Goal: Use online tool/utility: Utilize a website feature to perform a specific function

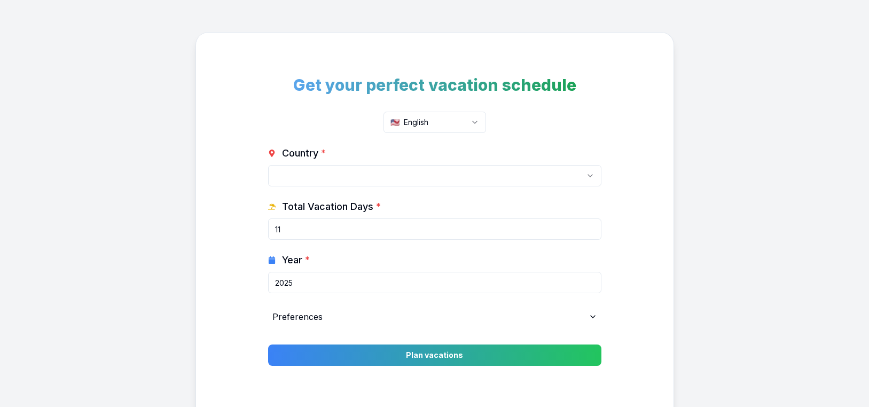
select select
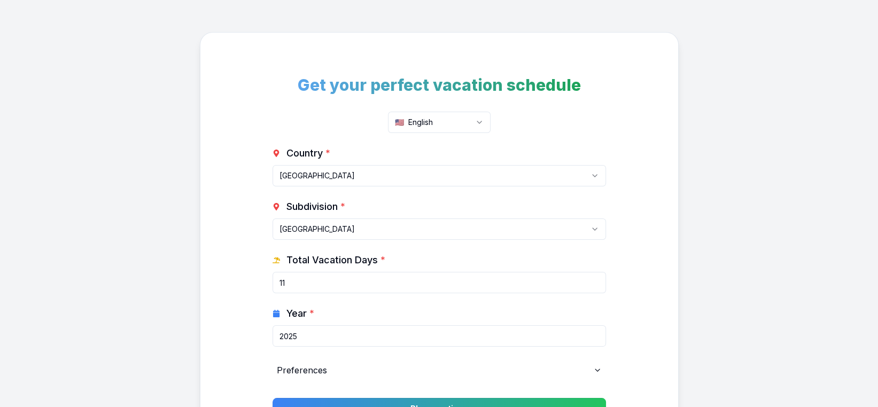
click at [376, 178] on html "Get your perfect vacation schedule 🇺🇸 English Country * [GEOGRAPHIC_DATA] [GEOG…" at bounding box center [439, 268] width 878 height 536
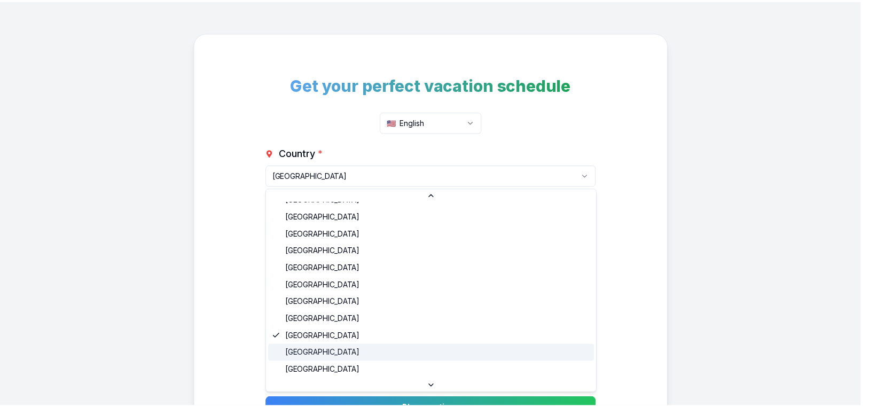
scroll to position [107, 0]
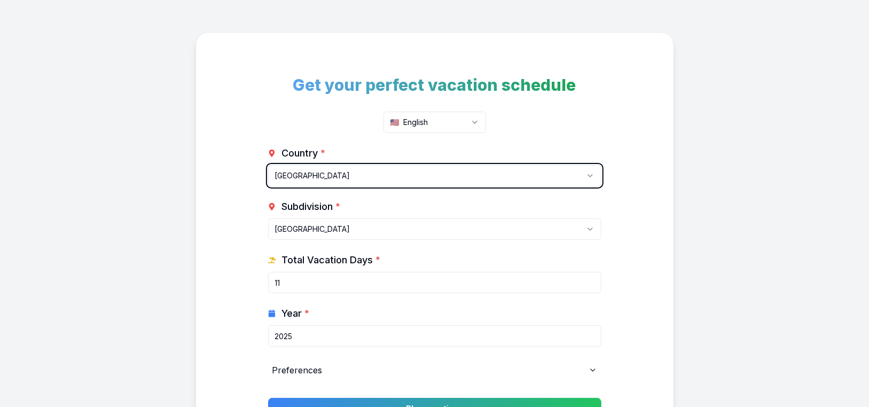
drag, startPoint x: 122, startPoint y: 248, endPoint x: 135, endPoint y: 248, distance: 12.8
click at [128, 248] on html "Get your perfect vacation schedule 🇺🇸 English Country * [GEOGRAPHIC_DATA] [GEOG…" at bounding box center [434, 268] width 869 height 536
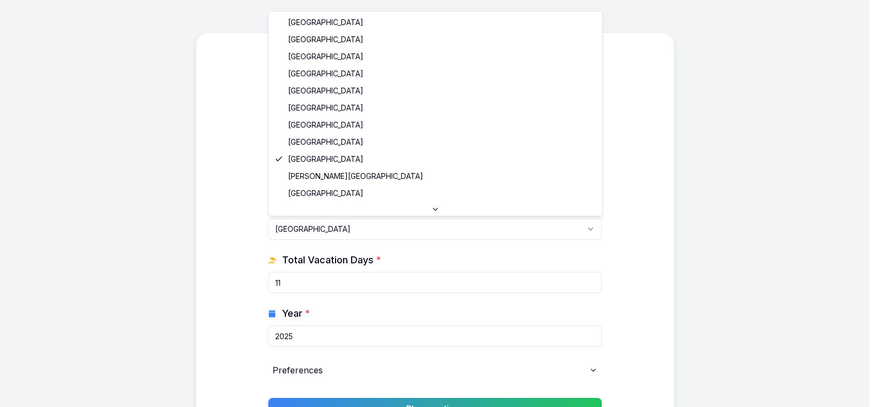
click at [379, 223] on html "Get your perfect vacation schedule 🇺🇸 English Country * [GEOGRAPHIC_DATA] [GEOG…" at bounding box center [439, 268] width 878 height 536
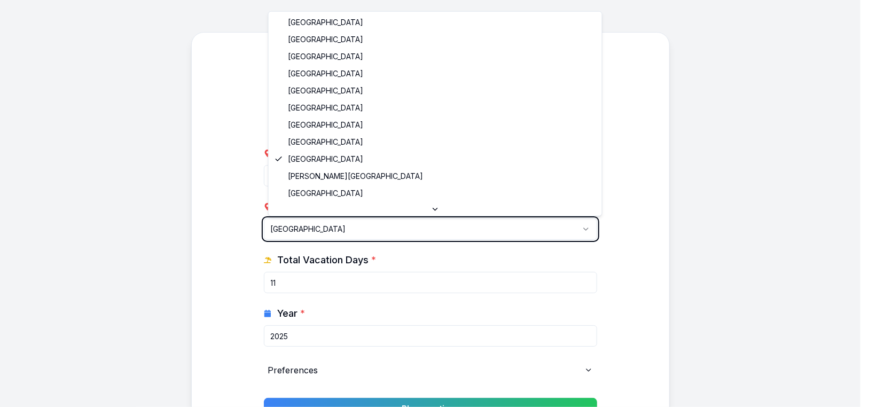
click at [200, 249] on html "Get your perfect vacation schedule 🇺🇸 English Country * [GEOGRAPHIC_DATA] [GEOG…" at bounding box center [434, 268] width 869 height 536
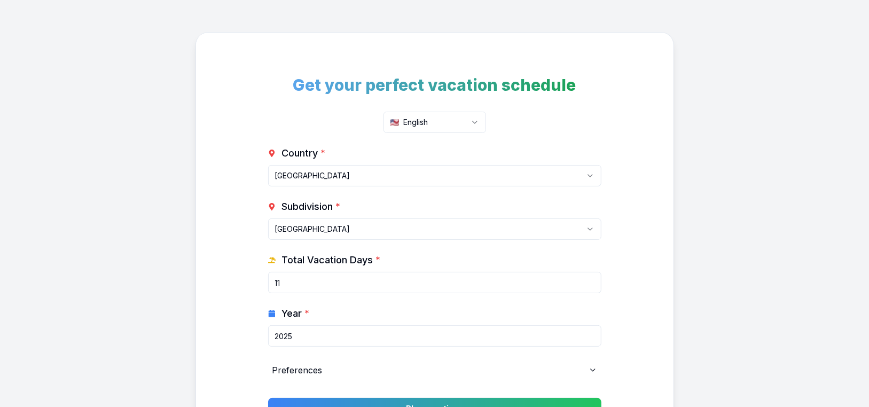
click at [323, 288] on input "11" at bounding box center [434, 282] width 333 height 21
drag, startPoint x: 323, startPoint y: 288, endPoint x: 188, endPoint y: 265, distance: 137.7
click at [187, 265] on div "Get your perfect vacation schedule 🇺🇸 English Country * [GEOGRAPHIC_DATA] [GEOG…" at bounding box center [434, 254] width 869 height 508
type input "20"
click at [316, 335] on input "2025" at bounding box center [434, 335] width 333 height 21
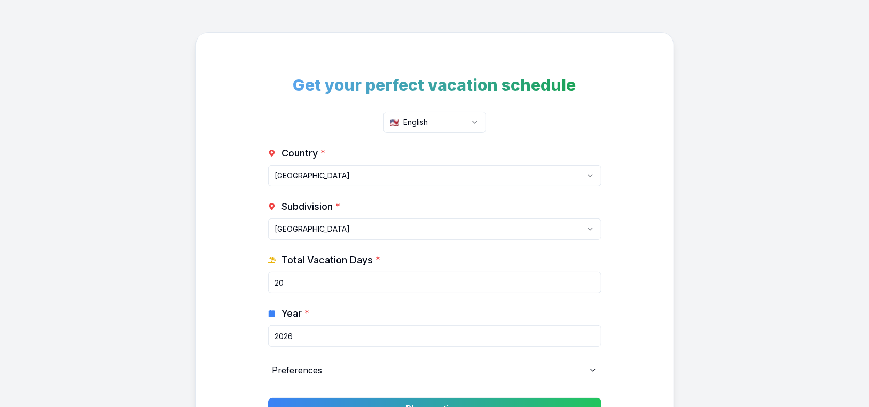
type input "2026"
click at [213, 281] on div "Get your perfect vacation schedule 🇺🇸 English Country * [GEOGRAPHIC_DATA] [GEOG…" at bounding box center [435, 254] width 479 height 444
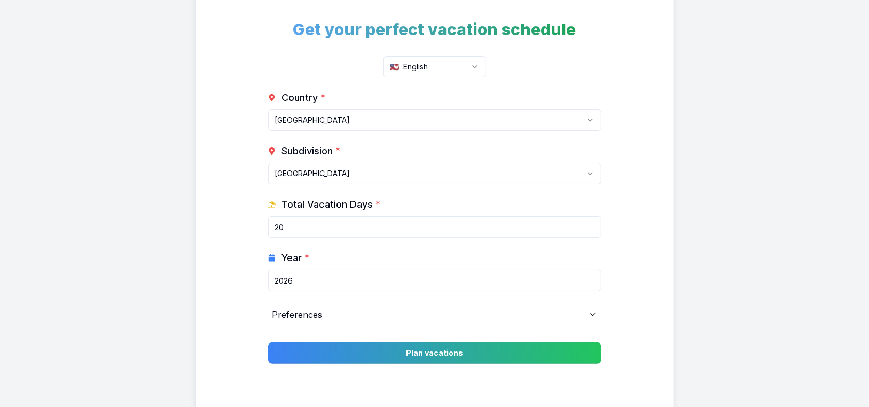
scroll to position [128, 0]
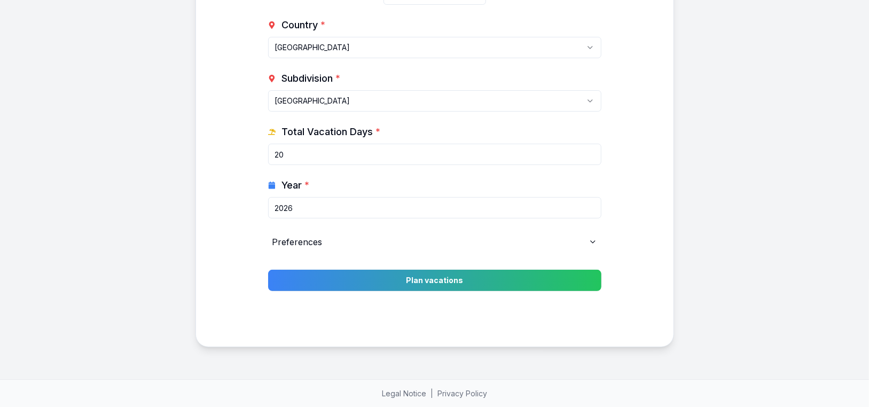
click at [510, 246] on div "Preferences" at bounding box center [434, 241] width 333 height 21
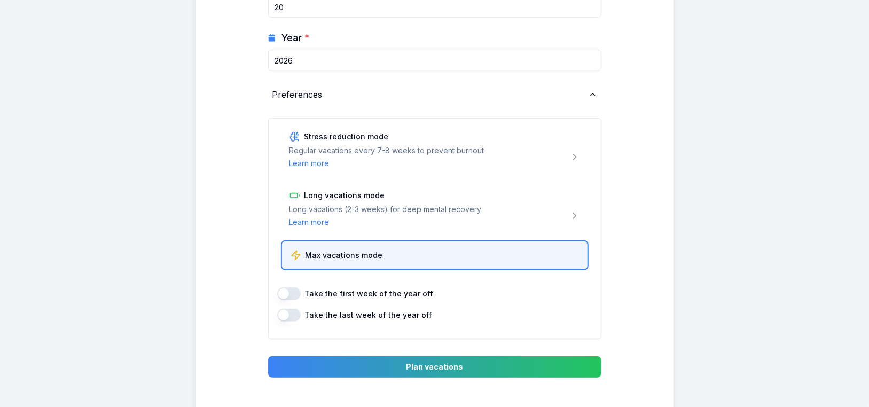
scroll to position [289, 0]
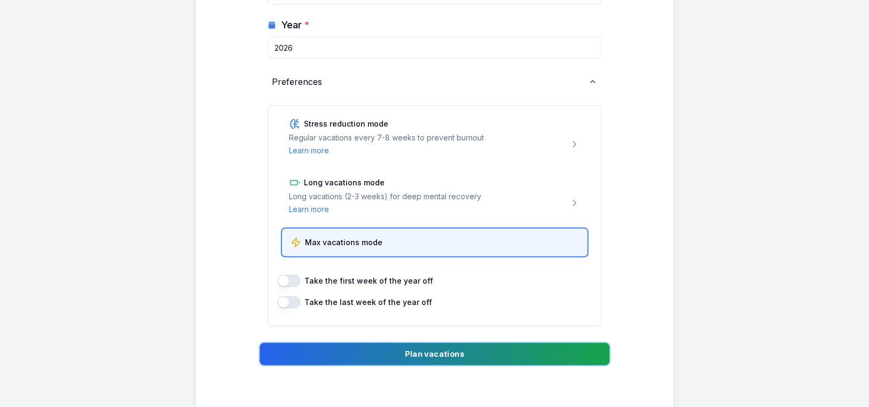
click at [380, 346] on button "Plan vacations" at bounding box center [435, 354] width 350 height 22
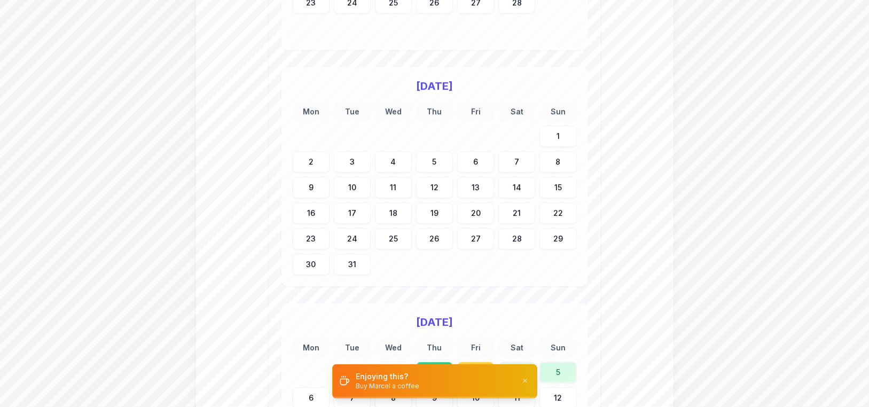
scroll to position [425, 0]
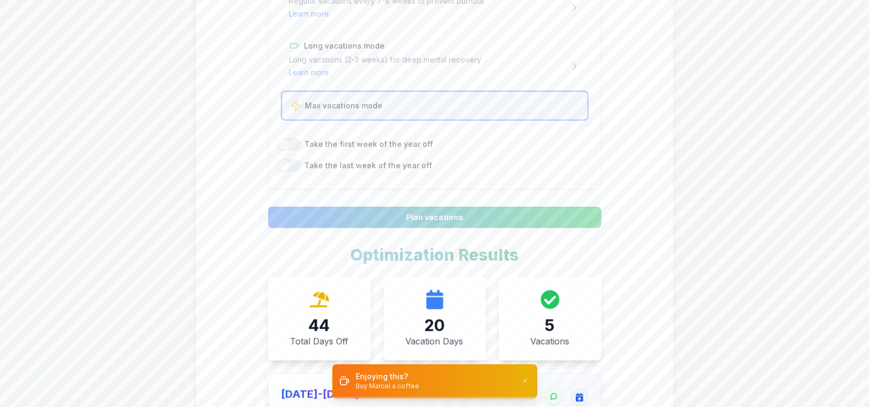
drag, startPoint x: 185, startPoint y: 281, endPoint x: 149, endPoint y: 12, distance: 271.3
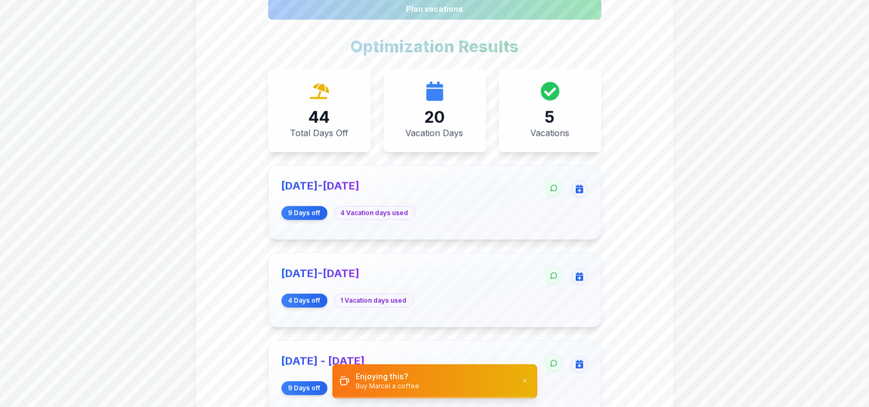
scroll to position [641, 0]
